Goal: Contribute content

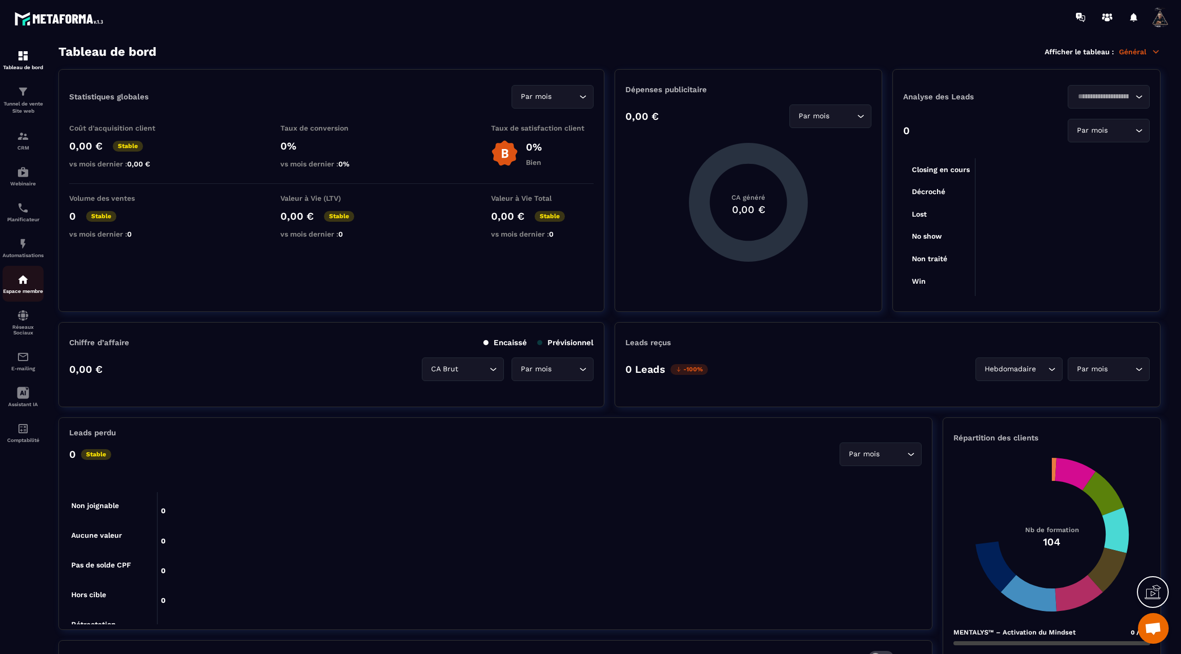
click at [17, 286] on img at bounding box center [23, 280] width 12 height 12
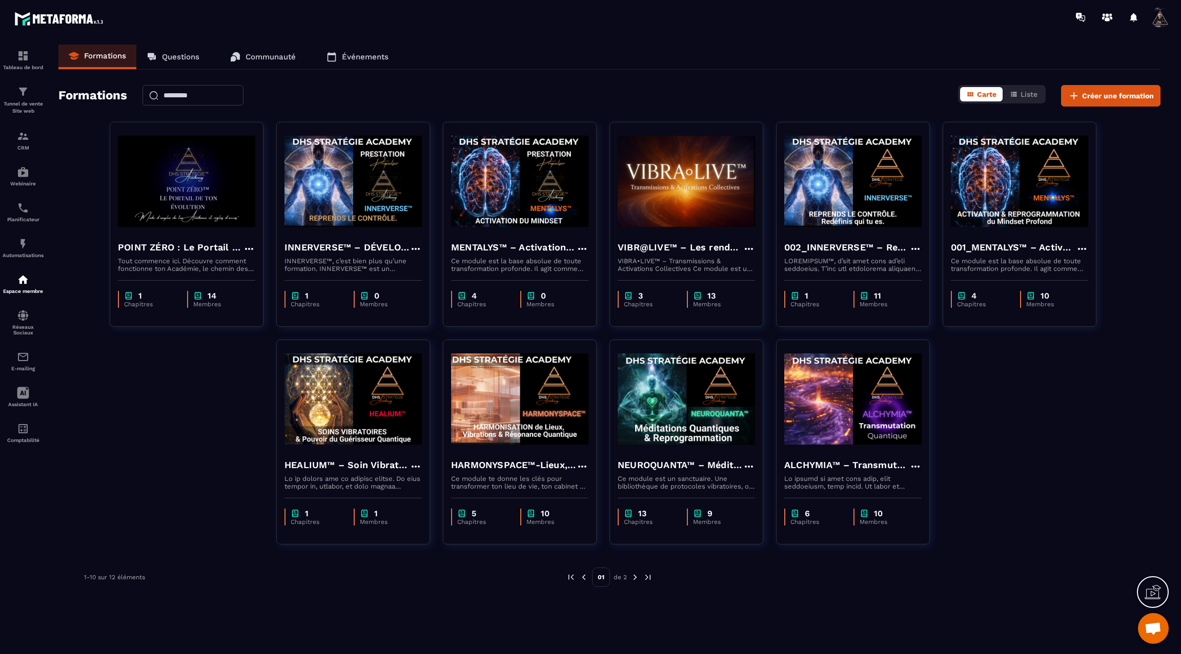
click at [636, 579] on img at bounding box center [634, 577] width 9 height 9
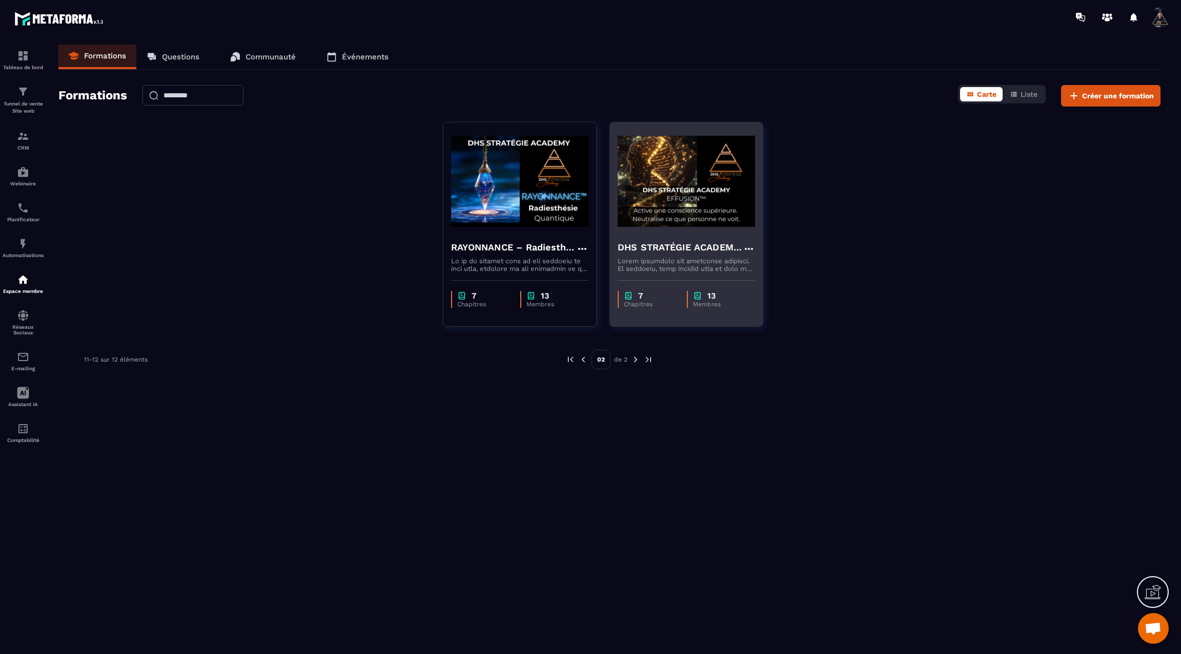
click at [665, 224] on img at bounding box center [685, 181] width 137 height 102
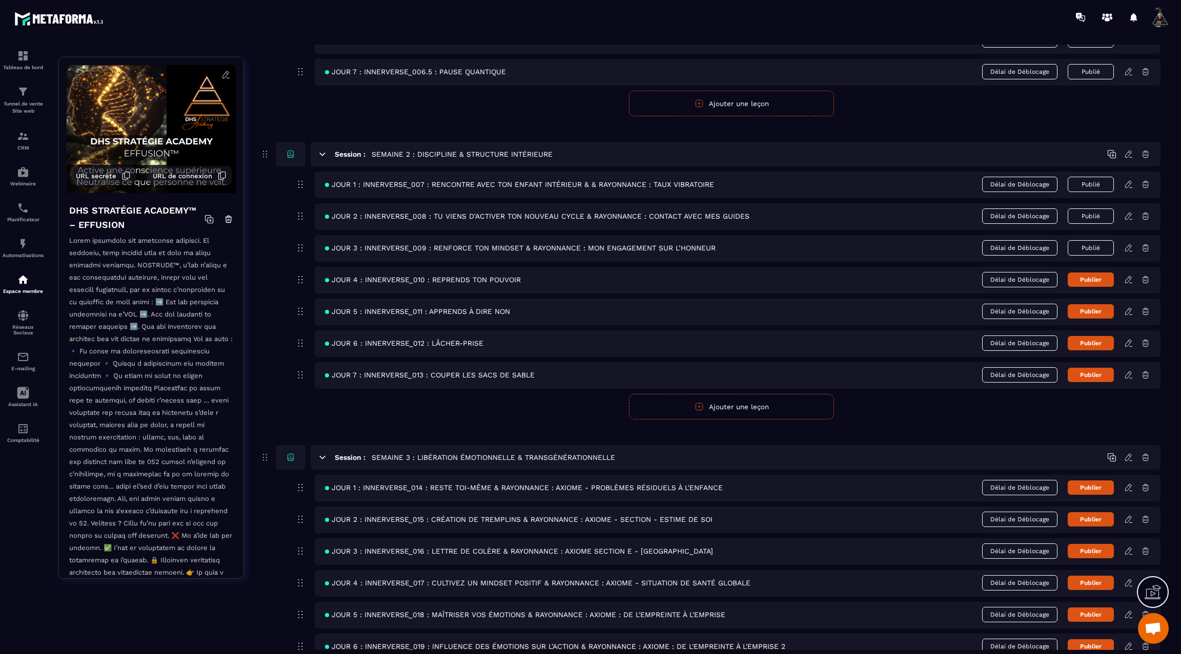
scroll to position [304, 0]
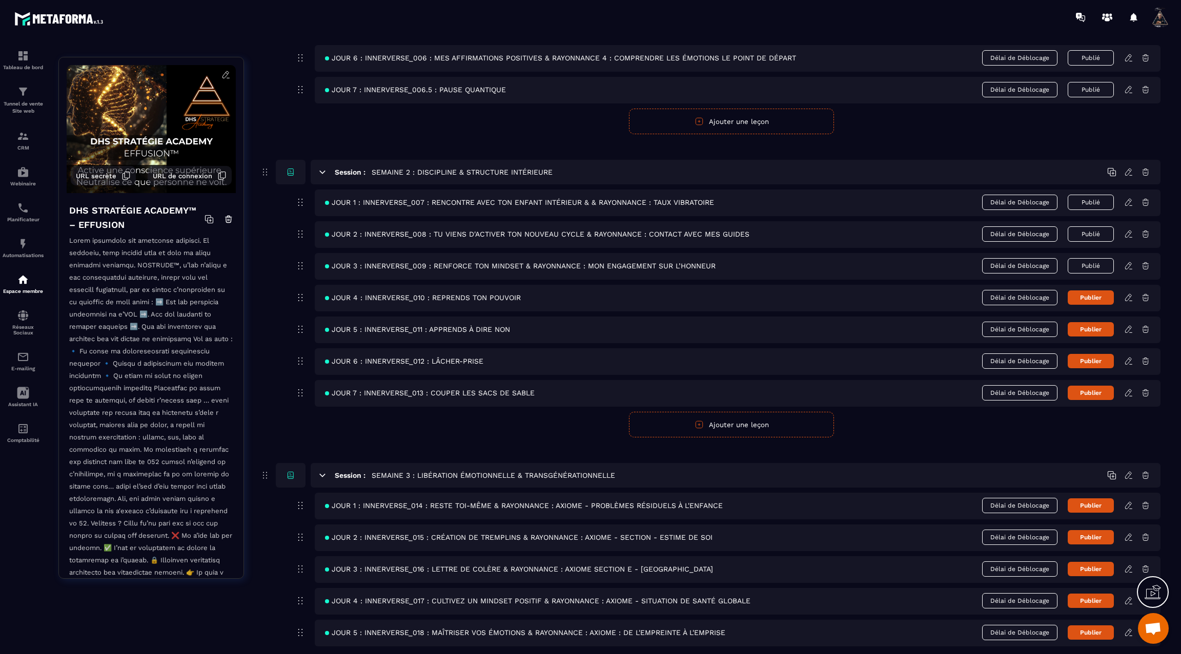
click at [1131, 295] on icon at bounding box center [1128, 297] width 9 height 9
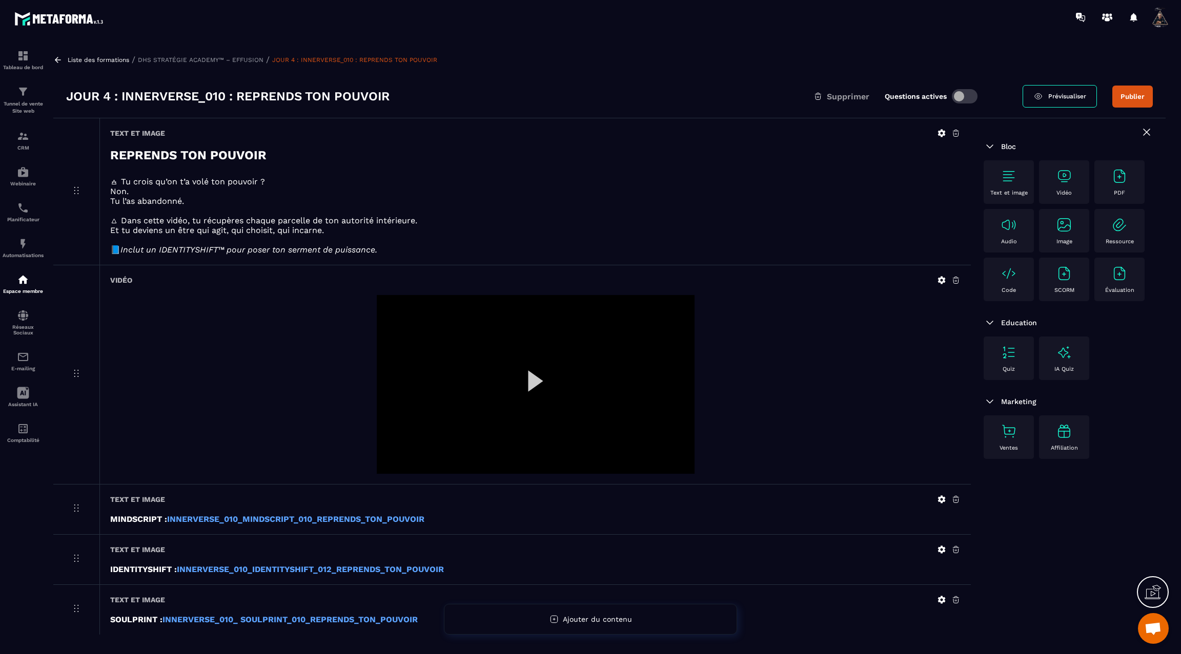
click at [57, 63] on icon at bounding box center [57, 59] width 9 height 9
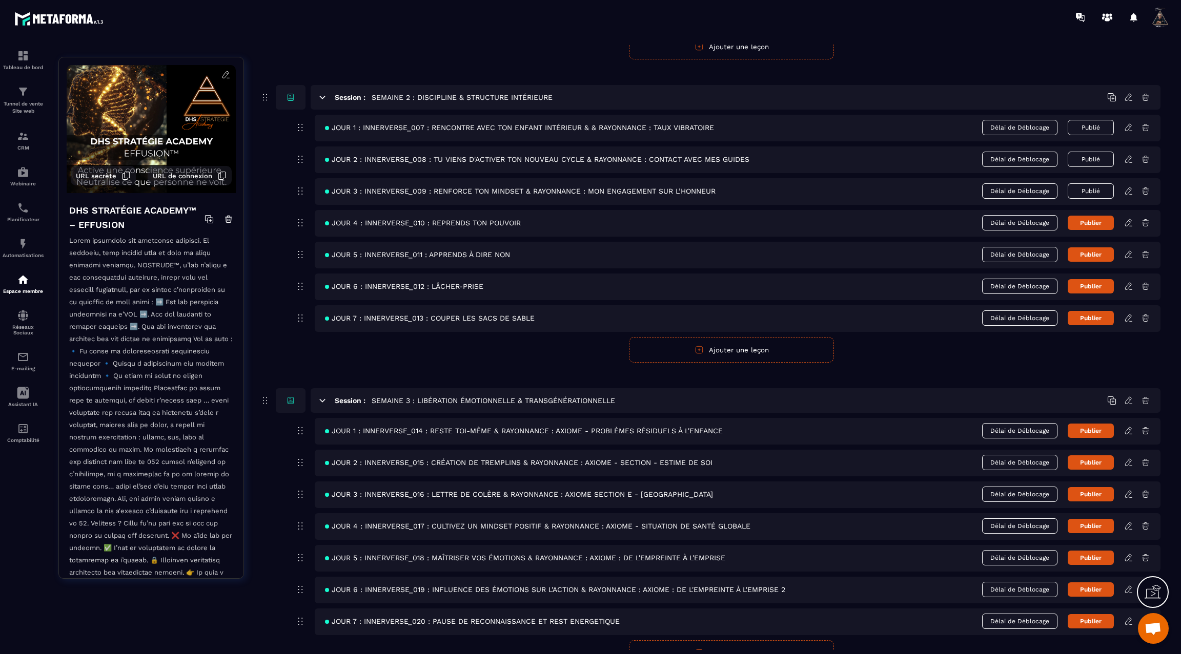
scroll to position [372, 0]
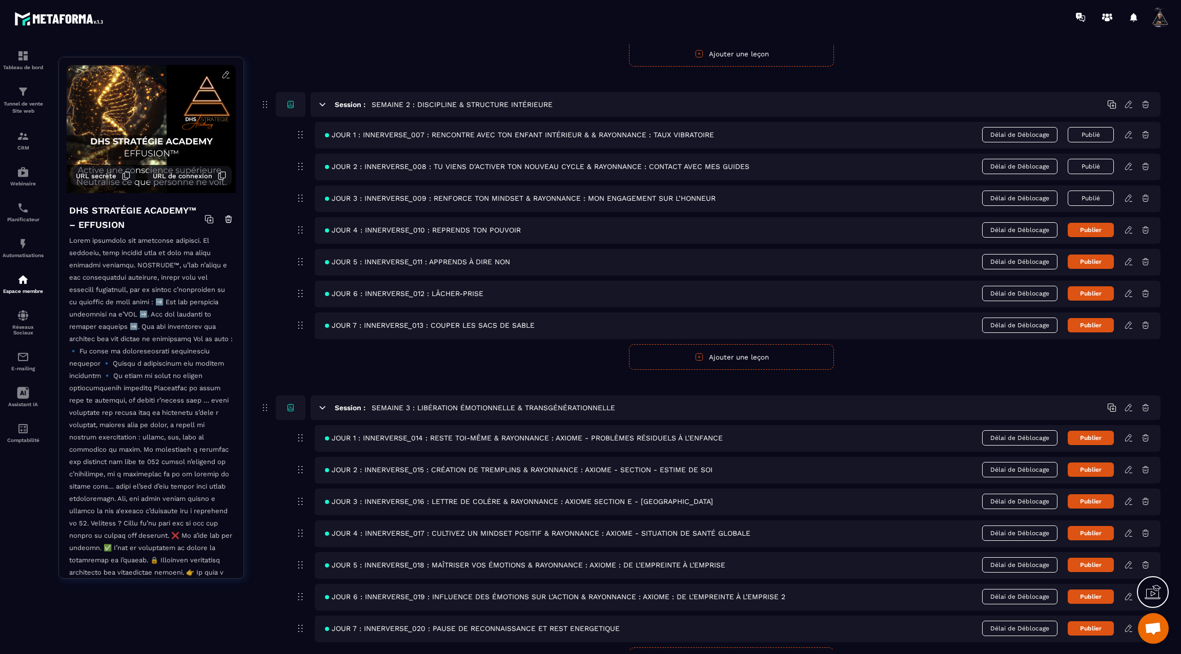
click at [1126, 260] on icon at bounding box center [1128, 261] width 6 height 7
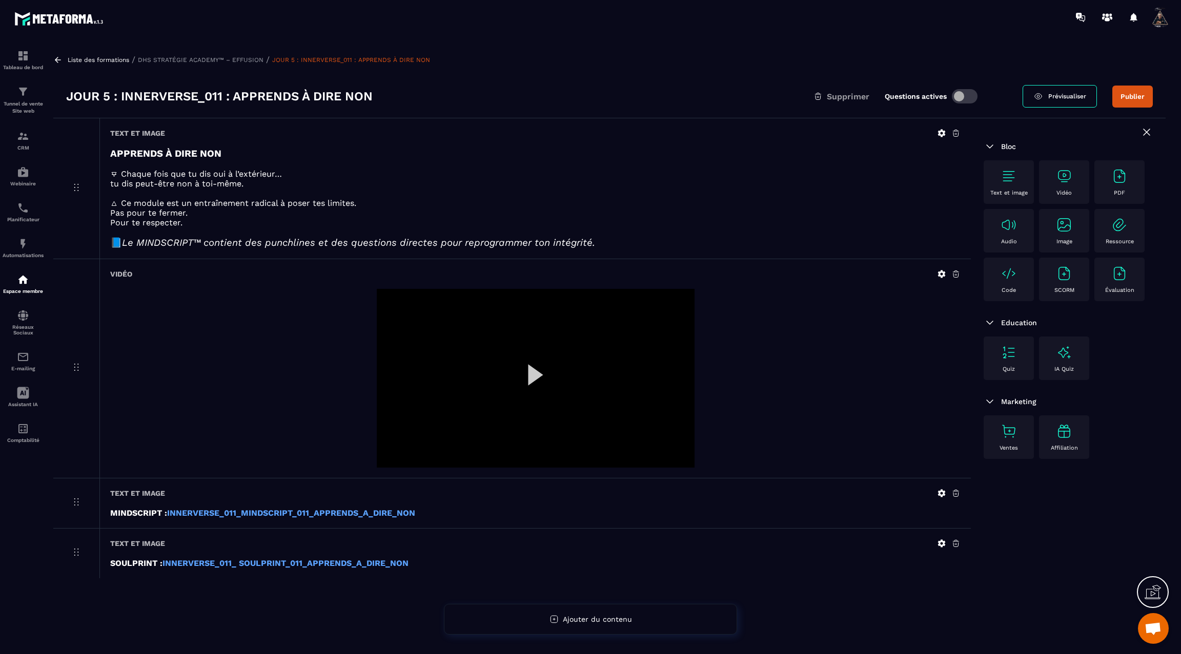
click at [59, 58] on icon at bounding box center [57, 59] width 9 height 9
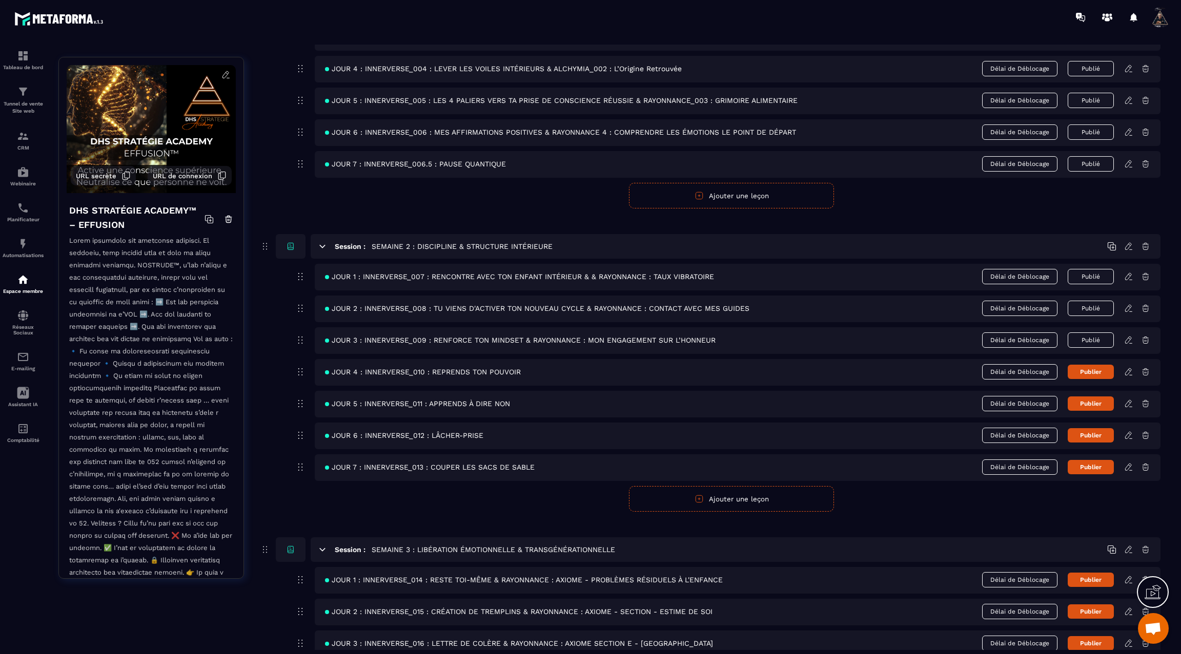
scroll to position [232, 0]
click at [1126, 430] on icon at bounding box center [1128, 433] width 6 height 7
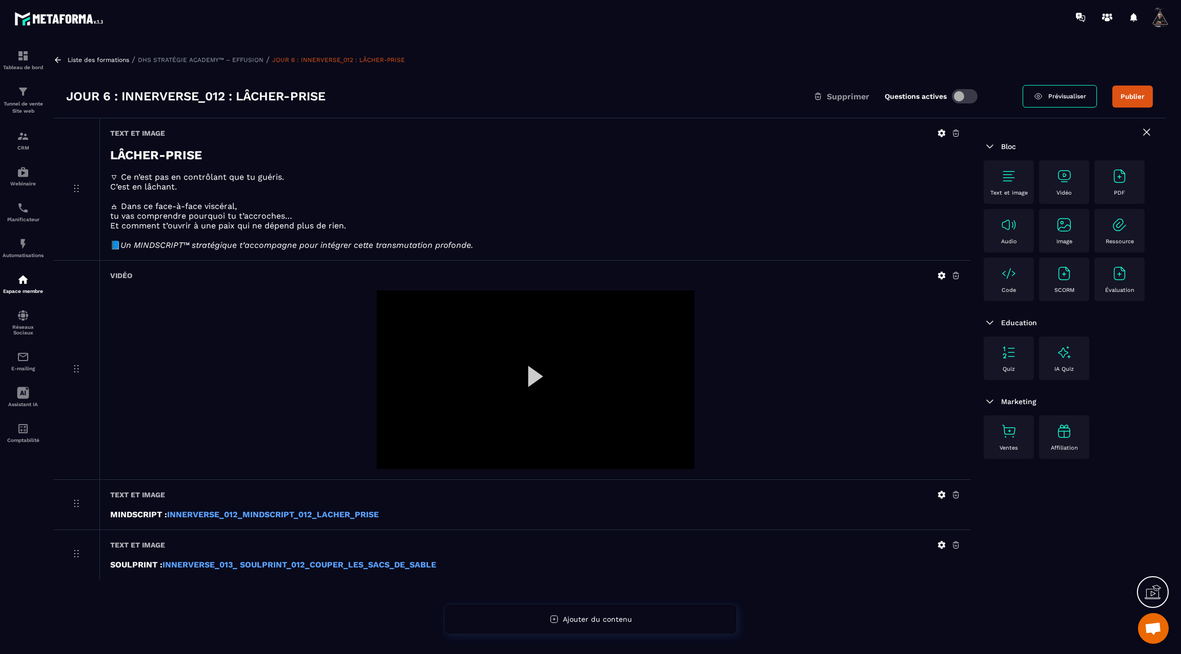
click at [55, 59] on icon at bounding box center [58, 60] width 6 height 6
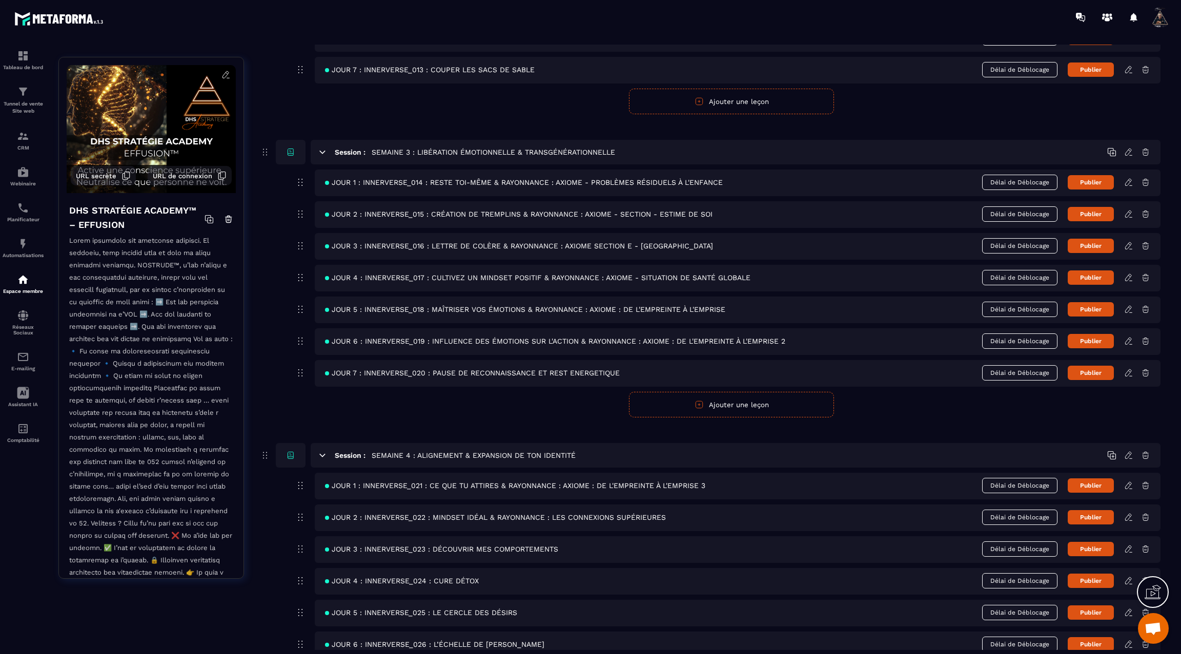
scroll to position [628, 0]
click at [1127, 177] on icon at bounding box center [1128, 181] width 9 height 9
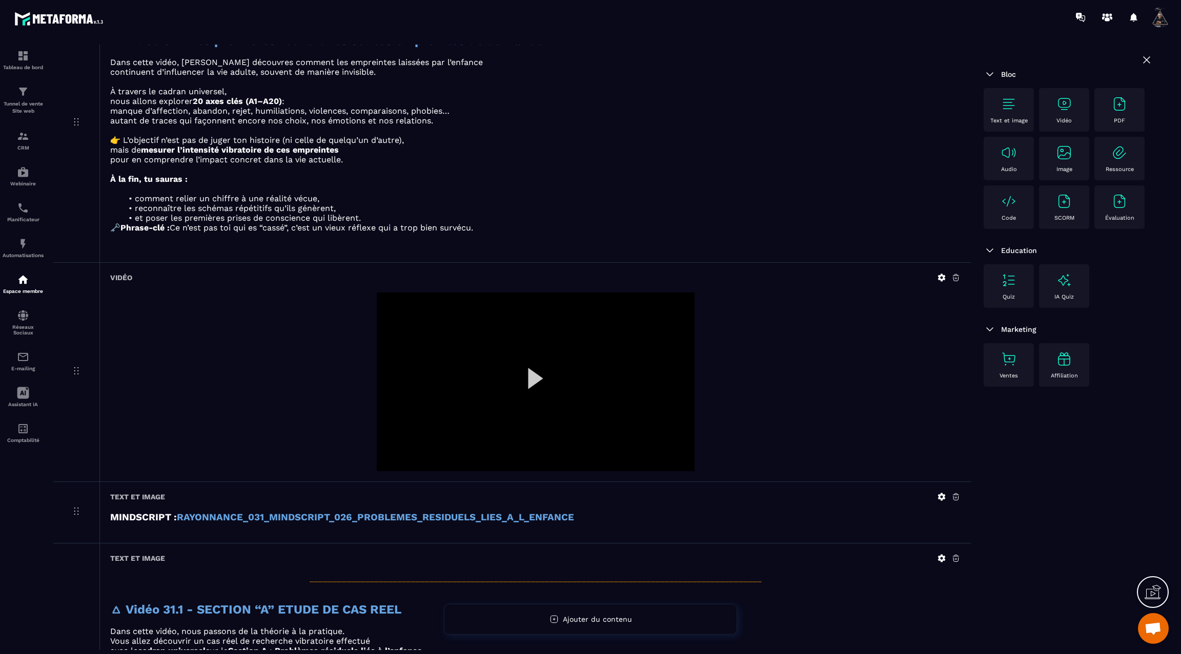
scroll to position [804, 0]
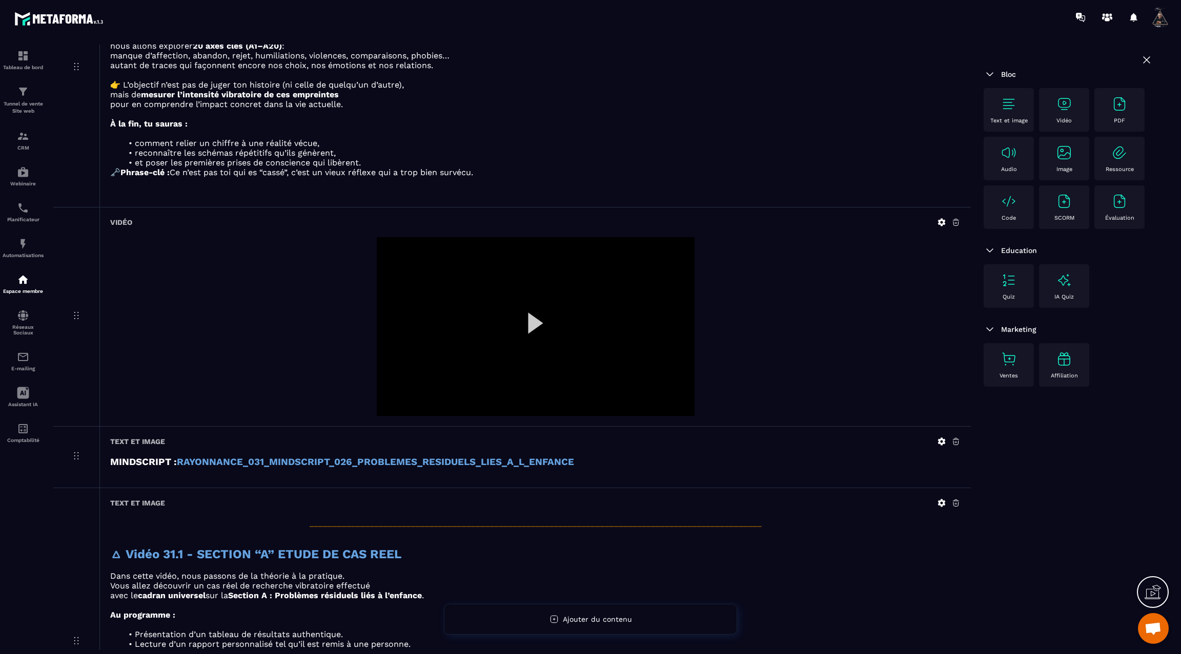
click at [537, 317] on div at bounding box center [536, 326] width 318 height 179
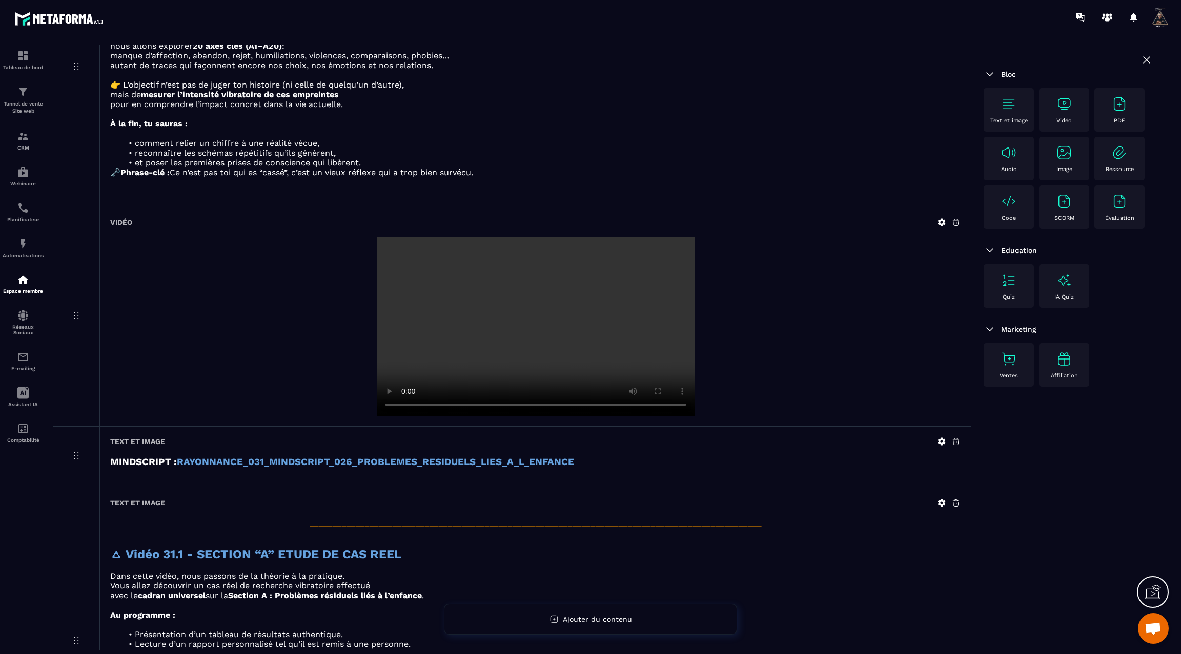
click at [943, 218] on icon at bounding box center [942, 222] width 8 height 8
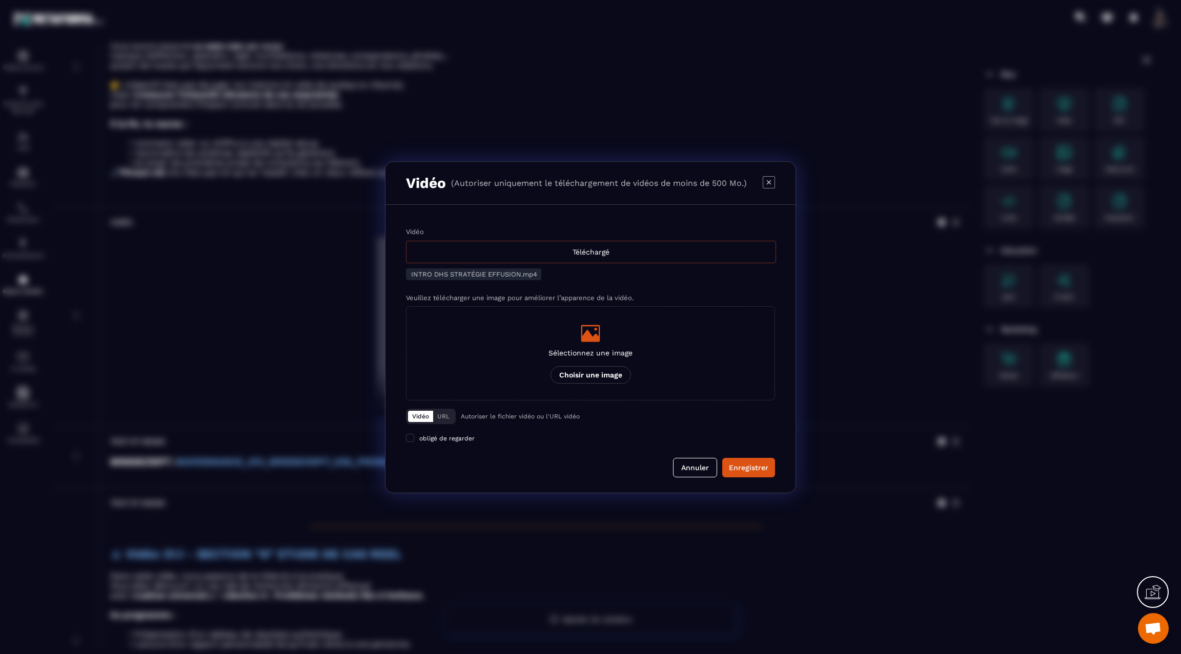
click at [612, 256] on div "Téléchargé" at bounding box center [591, 252] width 370 height 23
click at [0, 0] on input "Vidéo Téléchargé" at bounding box center [0, 0] width 0 height 0
click at [753, 467] on div "Enregistrer" at bounding box center [748, 468] width 39 height 10
